Goal: Task Accomplishment & Management: Manage account settings

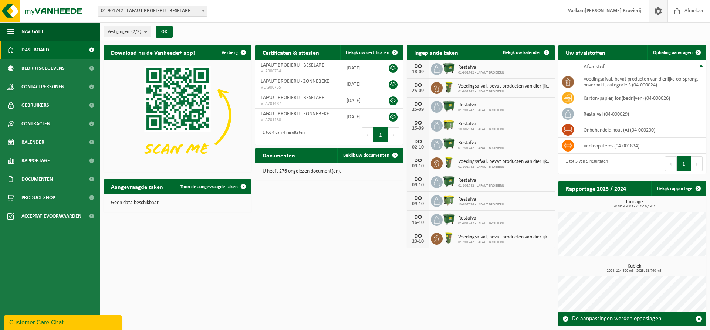
click at [655, 13] on span at bounding box center [658, 11] width 11 height 22
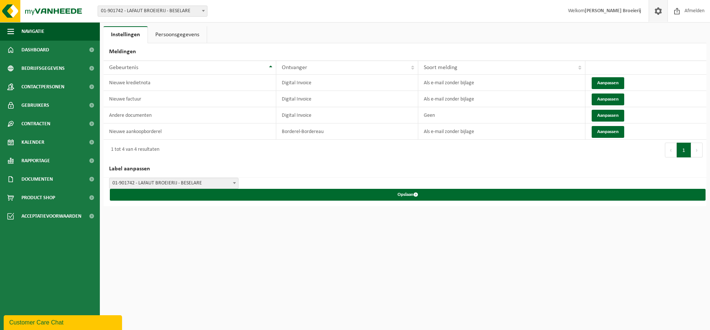
click at [172, 35] on link "Persoonsgegevens" at bounding box center [177, 34] width 59 height 17
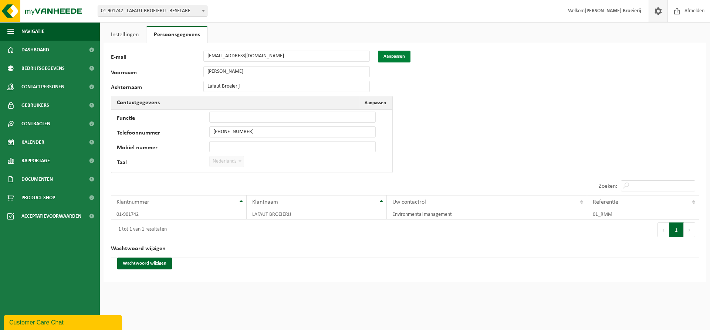
click at [397, 60] on button "Aanpassen" at bounding box center [394, 57] width 33 height 12
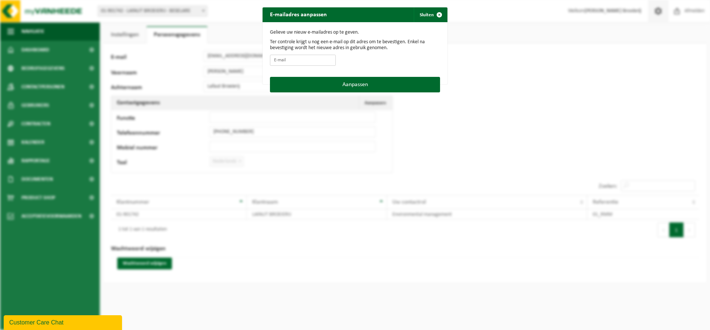
click at [307, 62] on input "E-mail" at bounding box center [303, 60] width 66 height 11
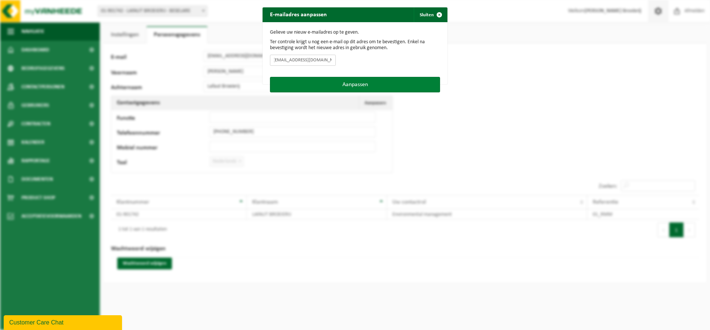
type input "tifany@lafaut-poultry.com"
click at [315, 83] on button "Aanpassen" at bounding box center [355, 85] width 170 height 16
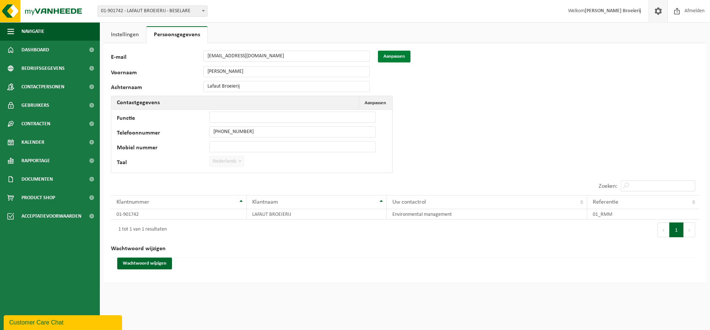
click at [394, 57] on button "Aanpassen" at bounding box center [394, 57] width 33 height 12
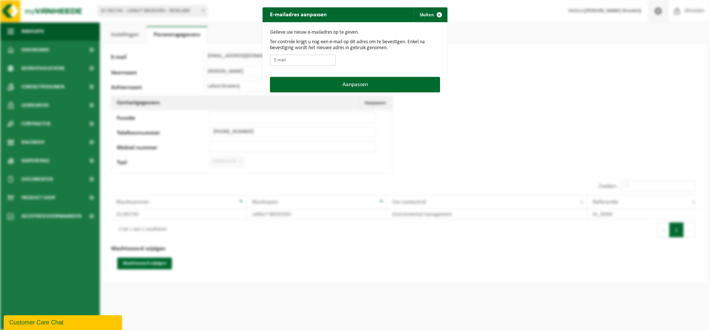
click at [284, 60] on input "E-mail" at bounding box center [303, 60] width 66 height 11
type input "info@lafaut-poultry.com"
click at [391, 57] on form "Gelieve uw nieuw e-mailadres op te geven. Ter controle krijgt u nog een e-mail …" at bounding box center [355, 50] width 170 height 40
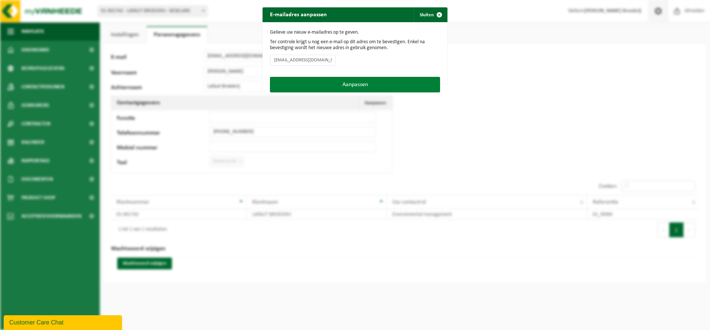
click at [387, 80] on button "Aanpassen" at bounding box center [355, 85] width 170 height 16
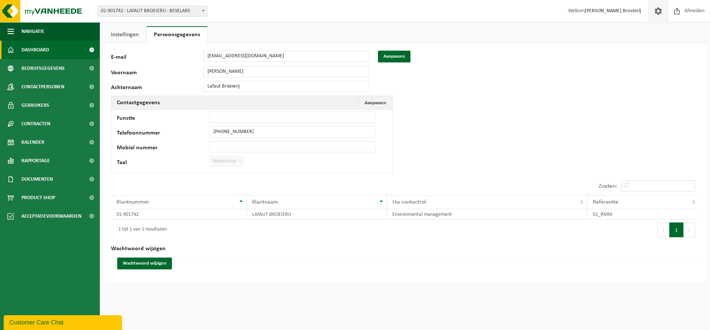
click at [40, 51] on span "Dashboard" at bounding box center [35, 50] width 28 height 18
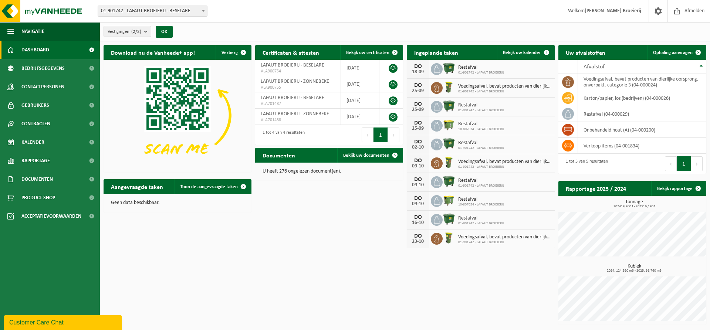
click at [46, 49] on span "Dashboard" at bounding box center [35, 50] width 28 height 18
click at [57, 70] on span "Bedrijfsgegevens" at bounding box center [42, 68] width 43 height 18
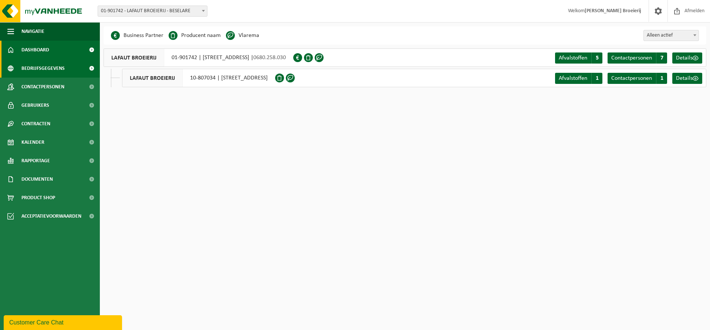
click at [41, 51] on span "Dashboard" at bounding box center [35, 50] width 28 height 18
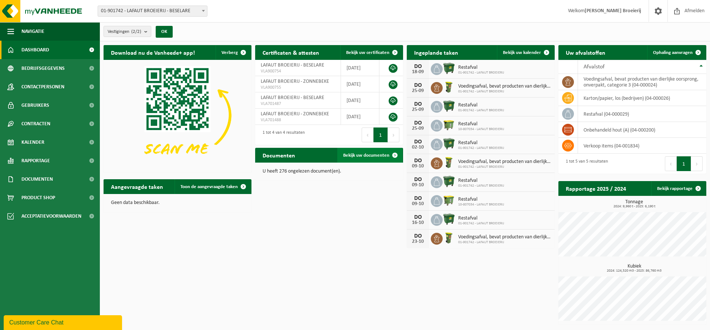
click at [365, 158] on span "Bekijk uw documenten" at bounding box center [366, 155] width 46 height 5
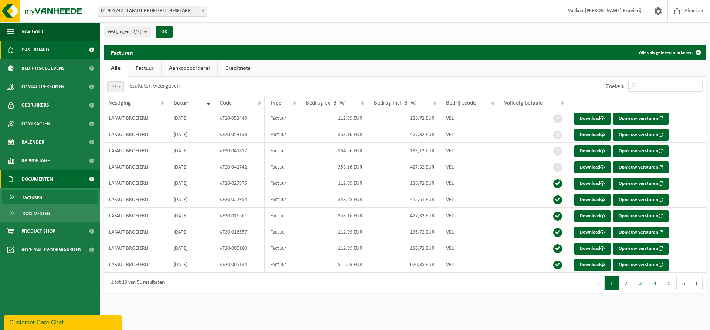
click at [49, 50] on link "Dashboard" at bounding box center [50, 50] width 100 height 18
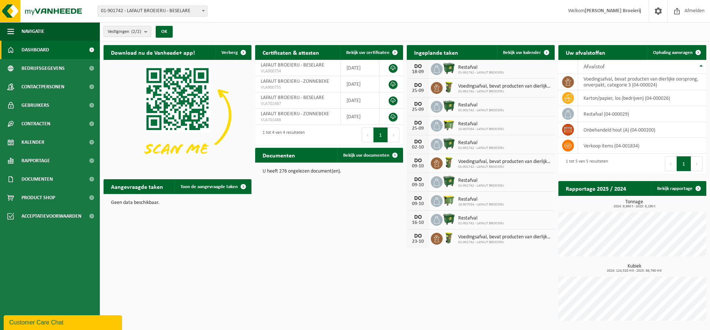
click at [143, 36] on button "Vestigingen (2/2)" at bounding box center [128, 31] width 48 height 11
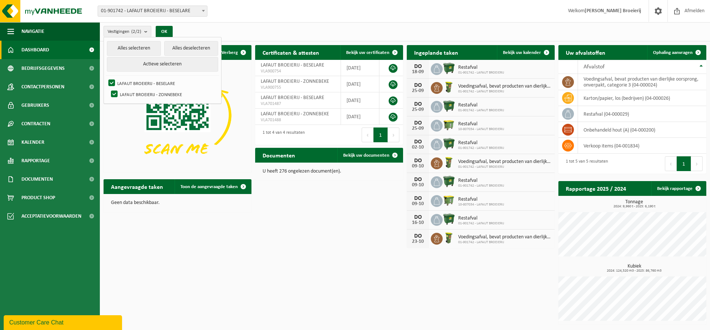
click at [239, 30] on div "Vestigingen (2/2) Alles selecteren Alles deselecteren Actieve selecteren LAFAUT…" at bounding box center [405, 31] width 610 height 19
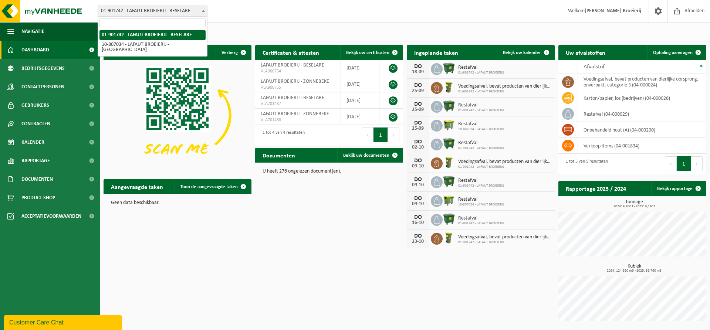
click at [200, 11] on span at bounding box center [203, 11] width 7 height 10
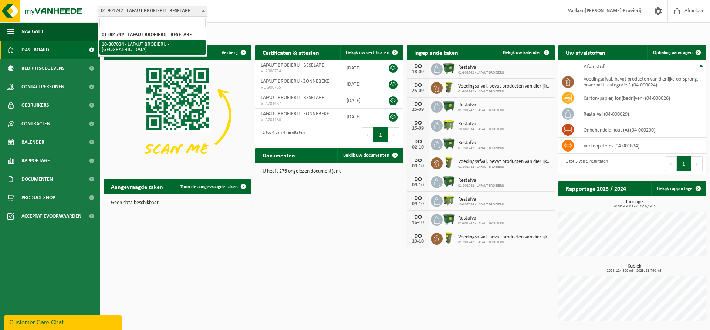
select select "35128"
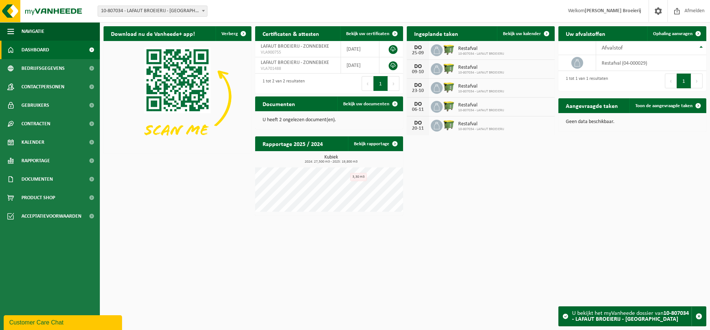
click at [200, 12] on span at bounding box center [203, 11] width 7 height 10
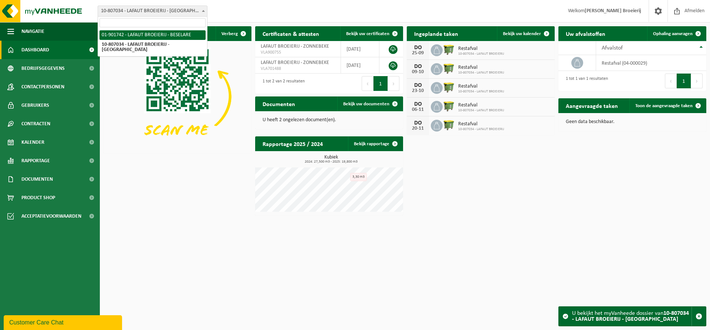
select select "21958"
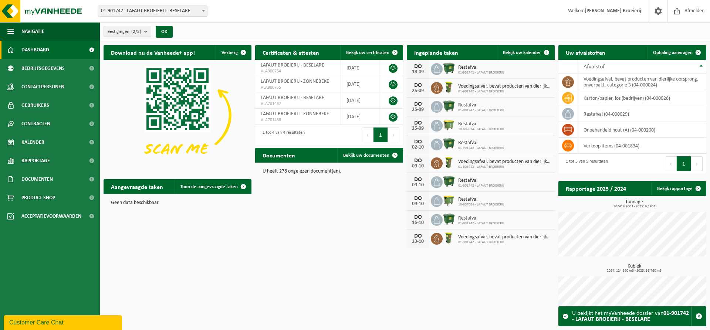
click at [392, 136] on button "Volgende" at bounding box center [393, 135] width 11 height 15
click at [370, 137] on button "Vorige" at bounding box center [368, 135] width 12 height 15
click at [392, 136] on button "Volgende" at bounding box center [393, 135] width 11 height 15
click at [56, 220] on span "Acceptatievoorwaarden" at bounding box center [51, 216] width 60 height 18
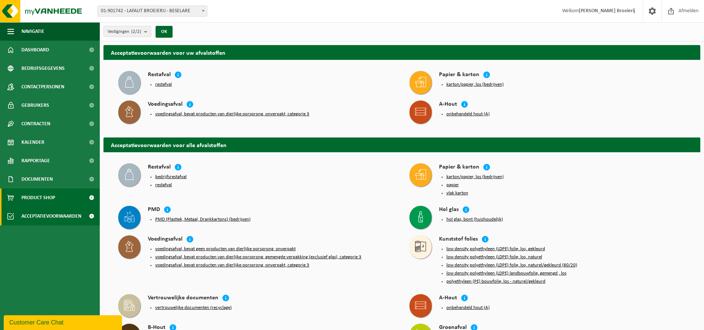
click at [53, 198] on span "Product Shop" at bounding box center [38, 198] width 34 height 18
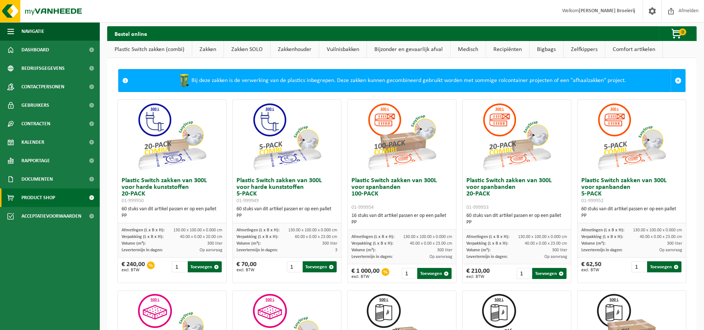
click at [51, 179] on span "Documenten" at bounding box center [36, 179] width 31 height 18
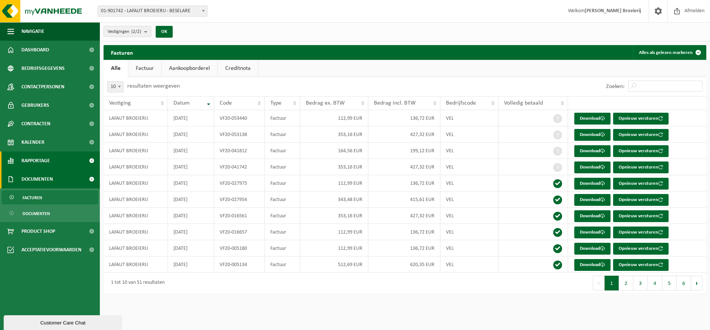
click at [51, 163] on link "Rapportage" at bounding box center [50, 161] width 100 height 18
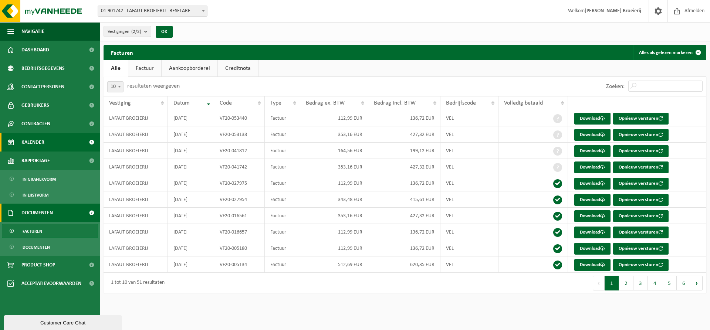
click at [47, 146] on link "Kalender" at bounding box center [50, 142] width 100 height 18
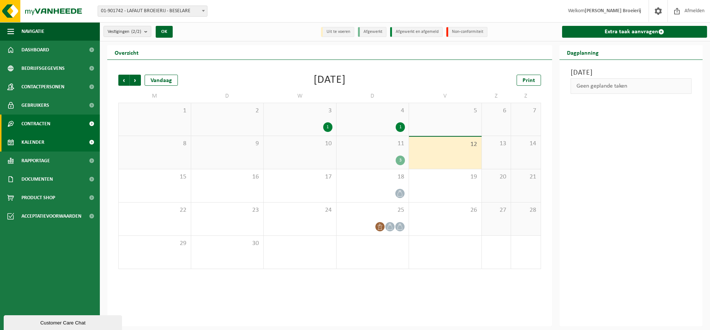
click at [46, 124] on span "Contracten" at bounding box center [35, 124] width 29 height 18
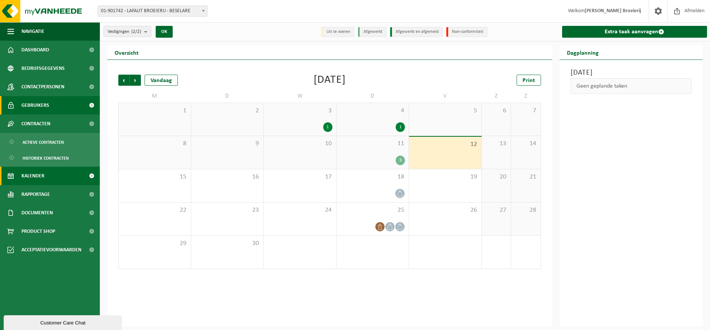
click at [47, 105] on span "Gebruikers" at bounding box center [35, 105] width 28 height 18
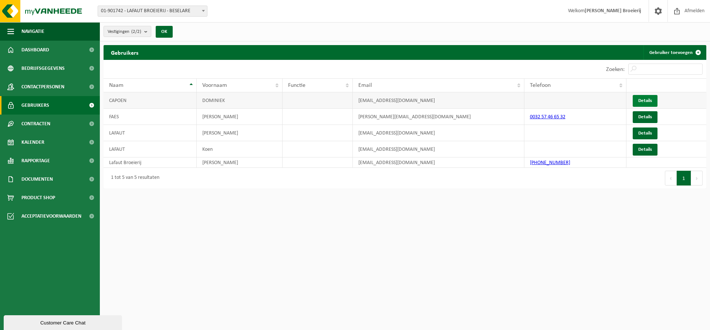
click at [641, 98] on link "Details" at bounding box center [645, 101] width 25 height 12
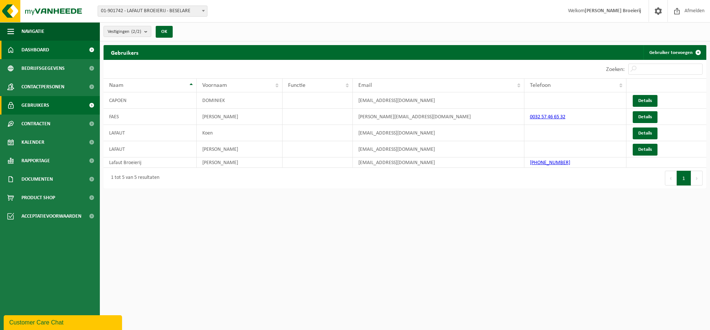
click at [27, 44] on span "Dashboard" at bounding box center [35, 50] width 28 height 18
